Goal: Book appointment/travel/reservation

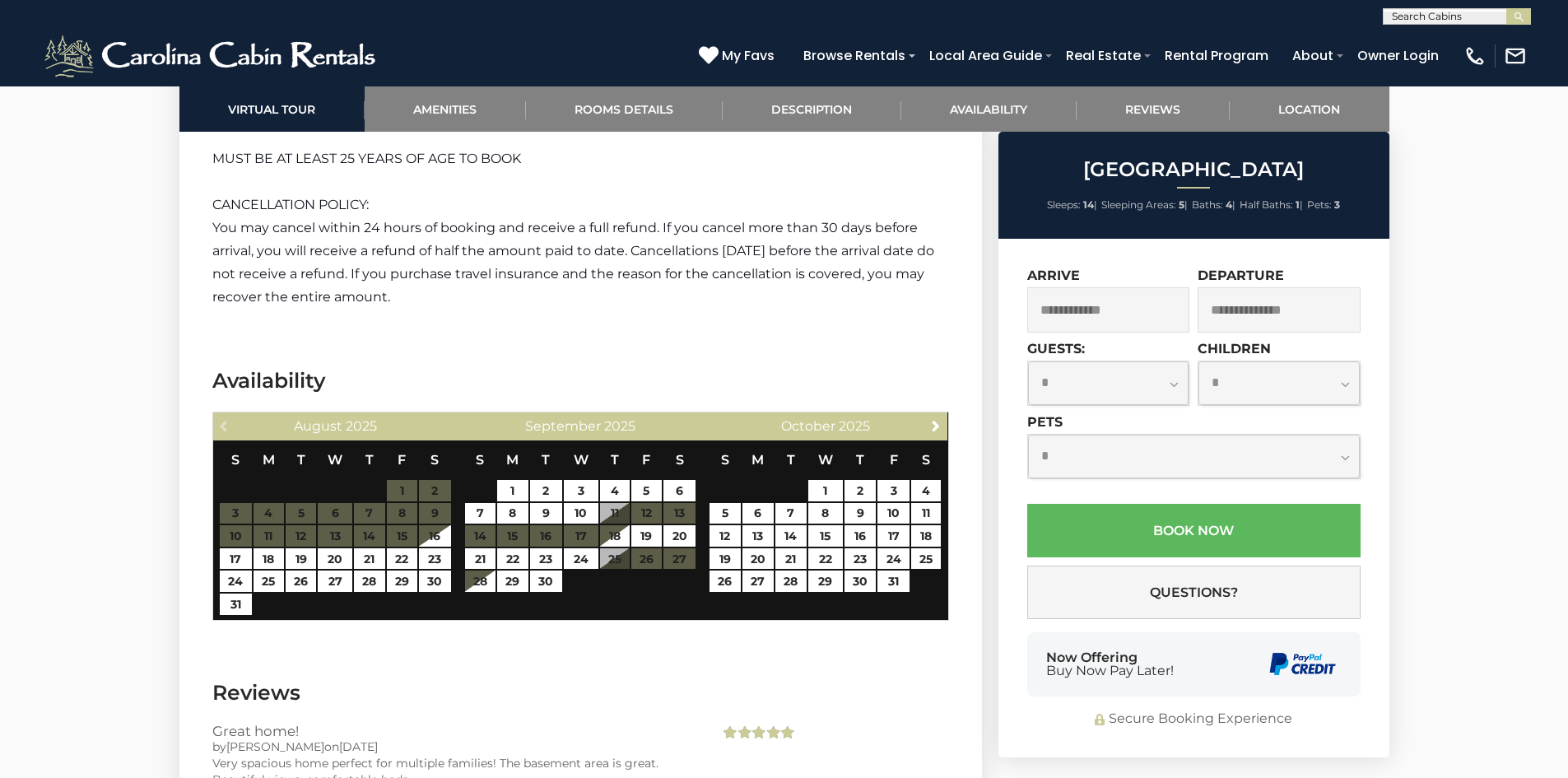
scroll to position [4866, 0]
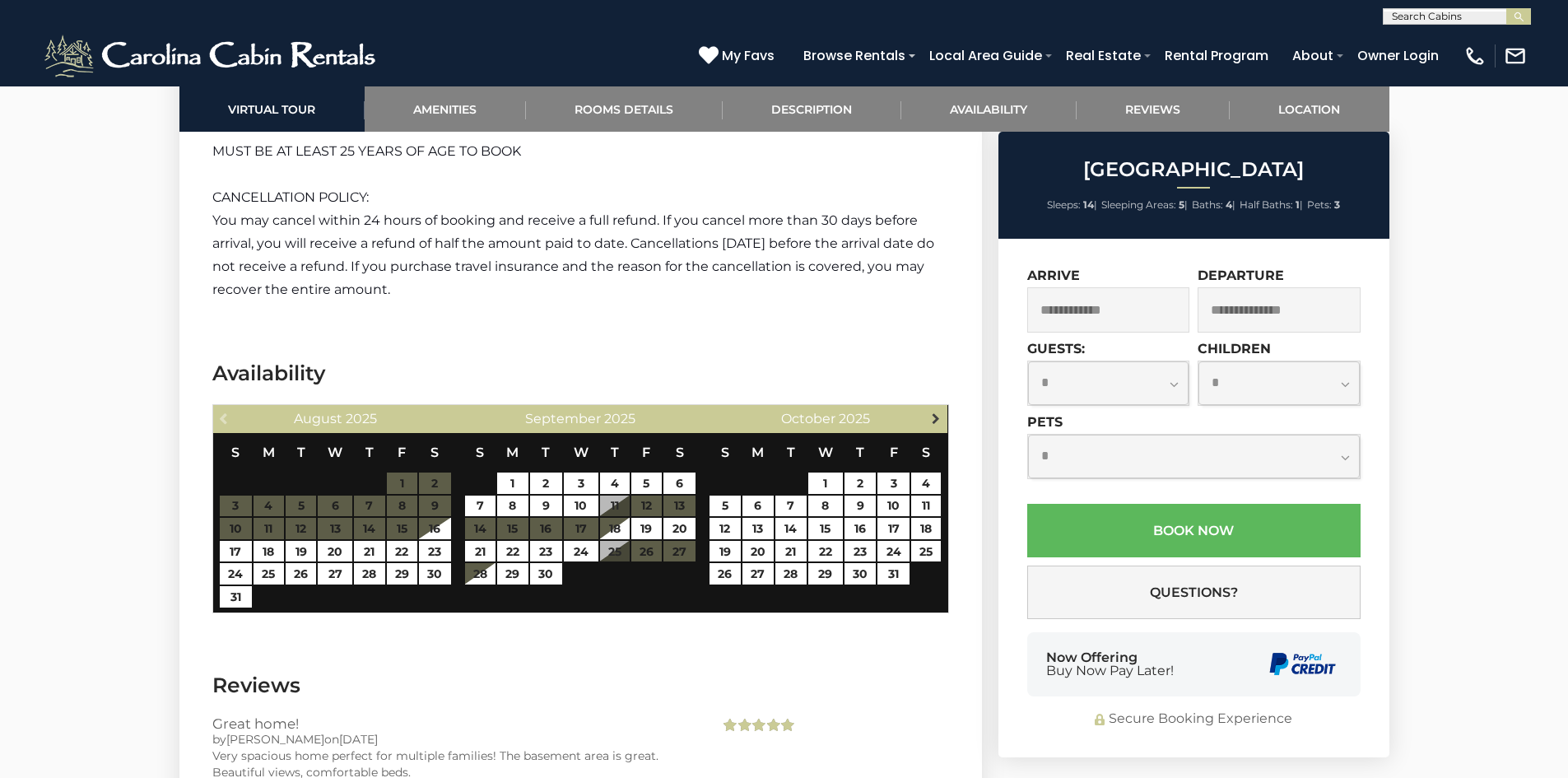
click at [933, 411] on span "Next" at bounding box center [936, 418] width 13 height 13
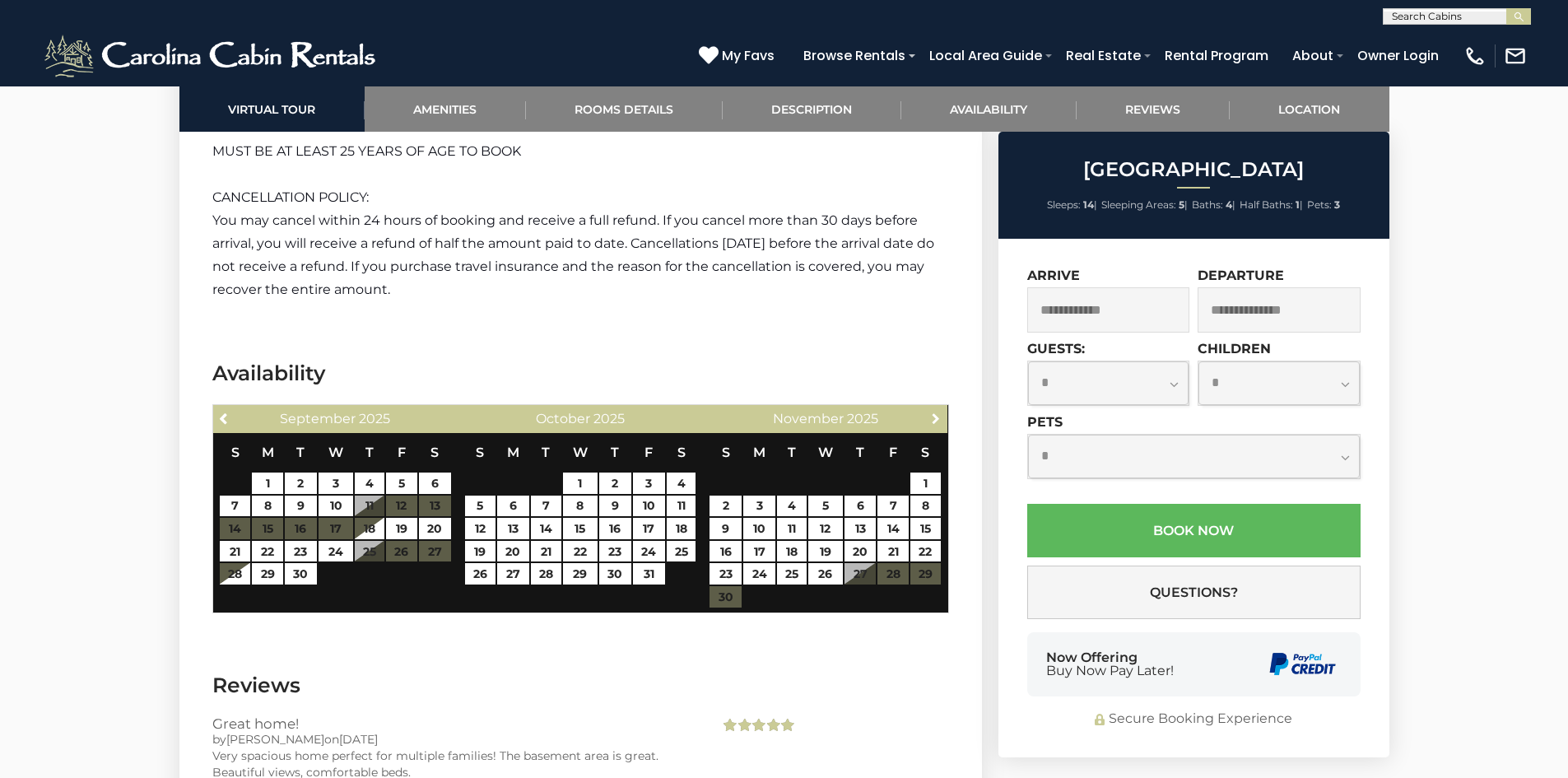
click at [933, 411] on span "Next" at bounding box center [936, 418] width 13 height 13
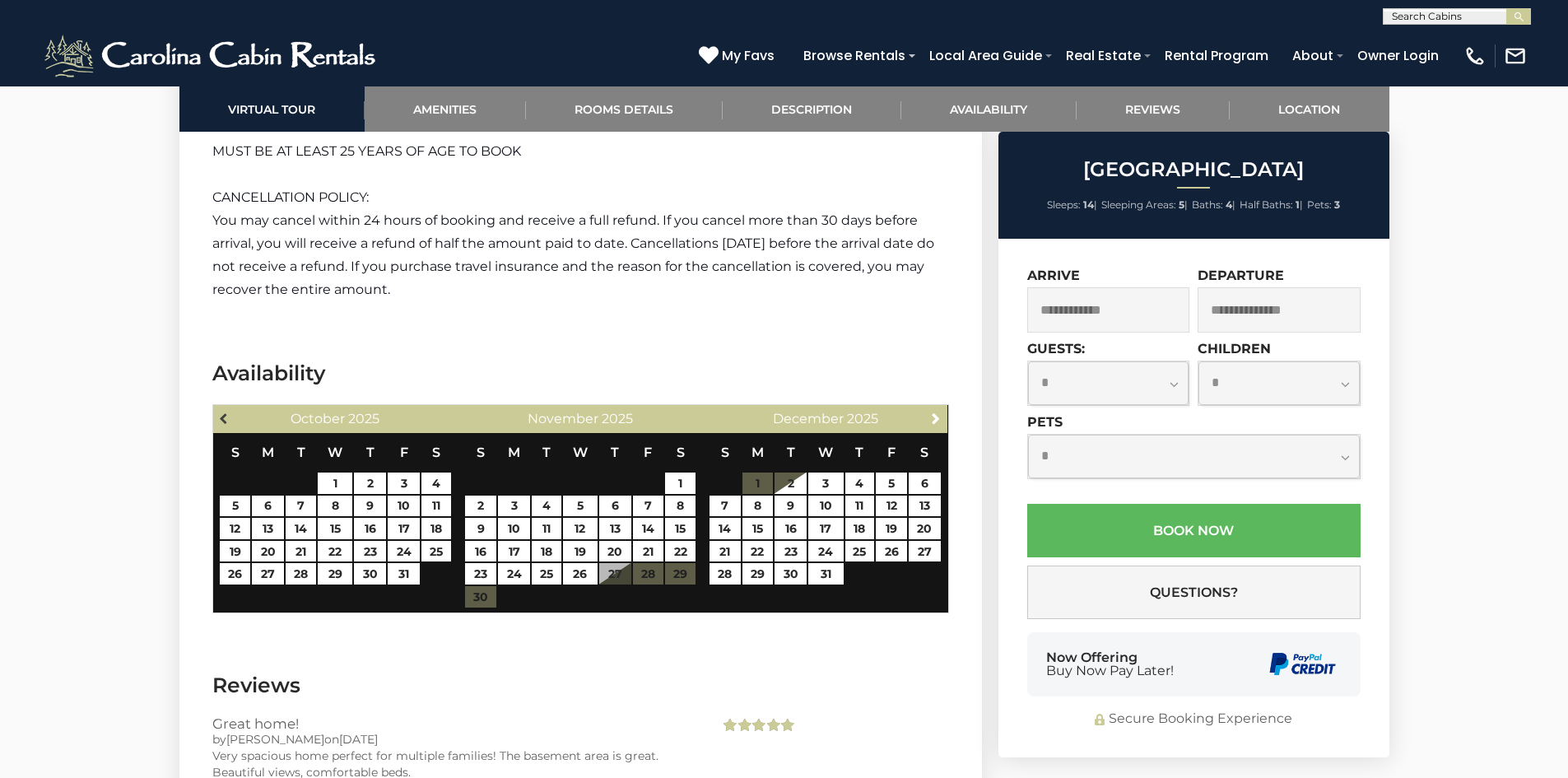
click at [226, 411] on span "Previous" at bounding box center [225, 418] width 13 height 13
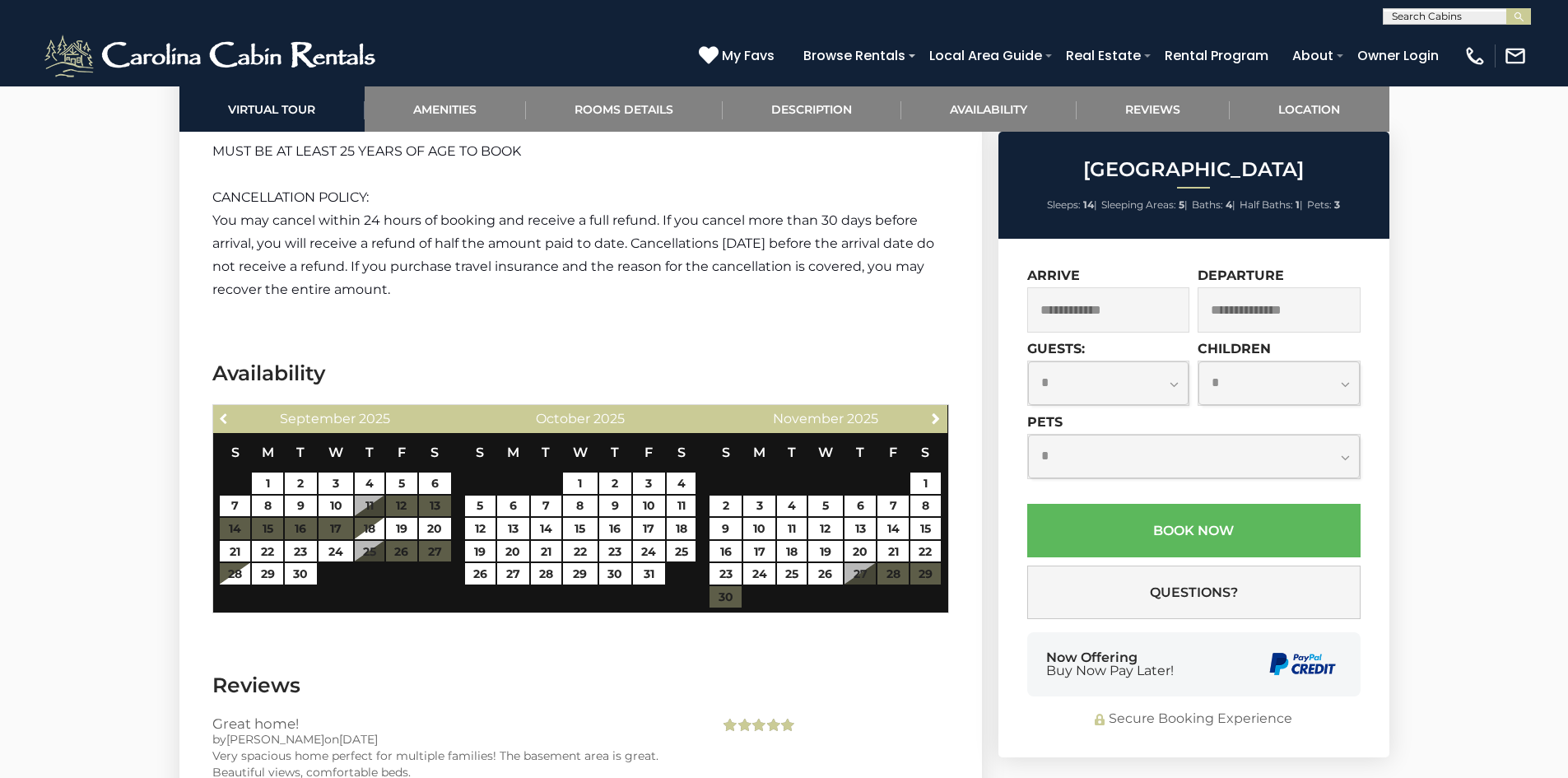
click at [226, 411] on span "Previous" at bounding box center [225, 418] width 13 height 13
